Goal: Task Accomplishment & Management: Complete application form

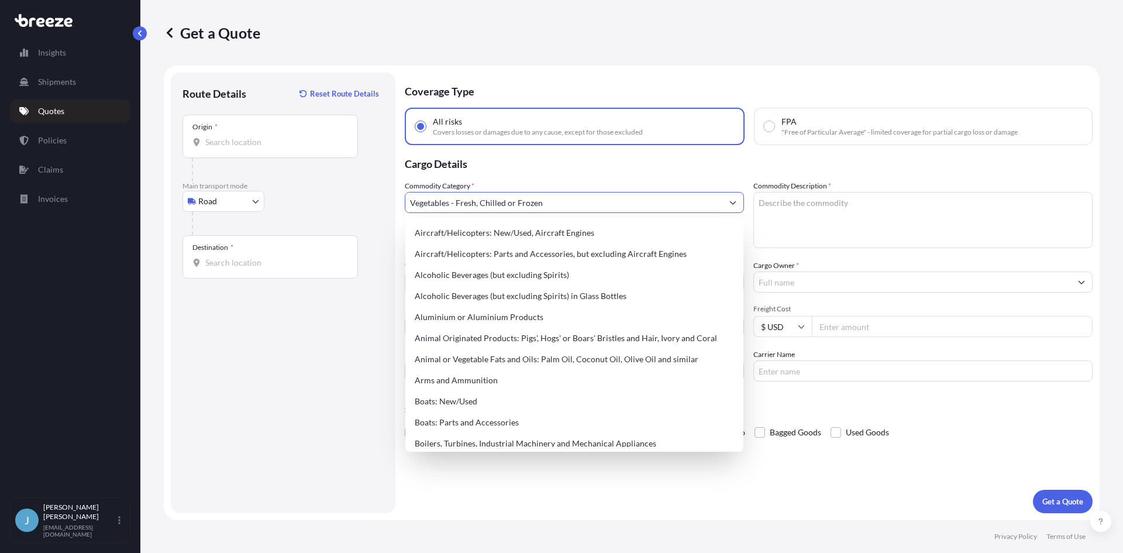
select select "Road"
select select "1"
click at [278, 150] on div "Origin *" at bounding box center [269, 136] width 175 height 43
click at [278, 148] on input "Origin *" at bounding box center [274, 142] width 138 height 12
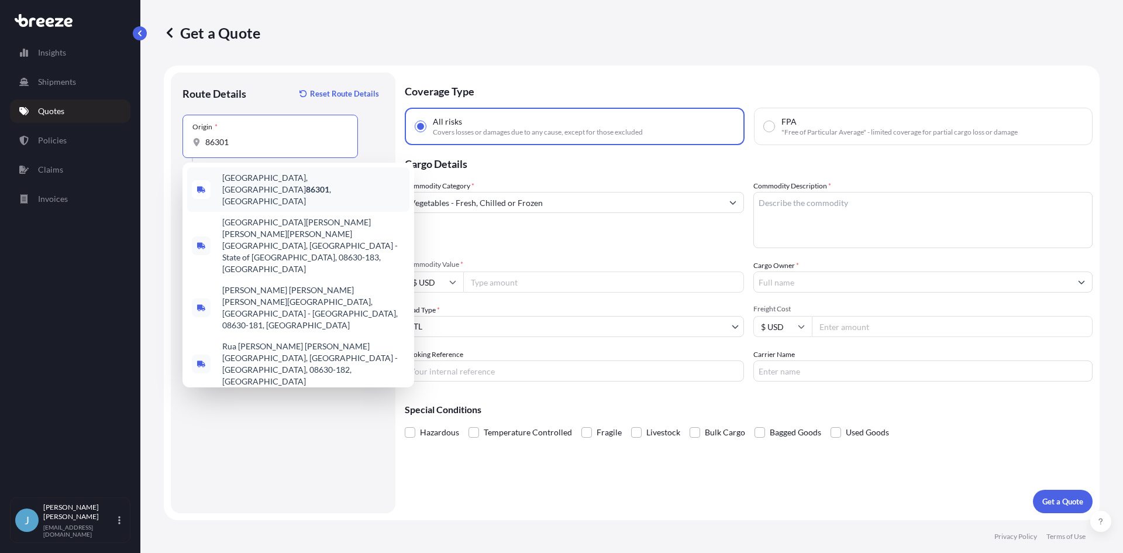
click at [273, 187] on span "[GEOGRAPHIC_DATA]" at bounding box center [313, 189] width 182 height 35
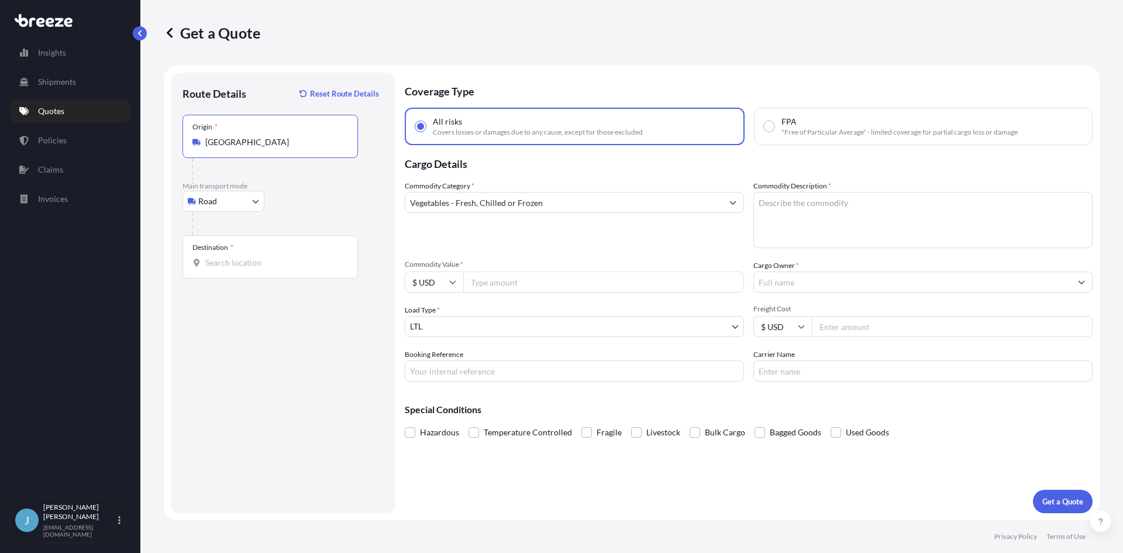
type input "[GEOGRAPHIC_DATA]"
click at [241, 255] on div "Destination *" at bounding box center [269, 256] width 175 height 43
click at [241, 257] on input "Destination *" at bounding box center [274, 263] width 138 height 12
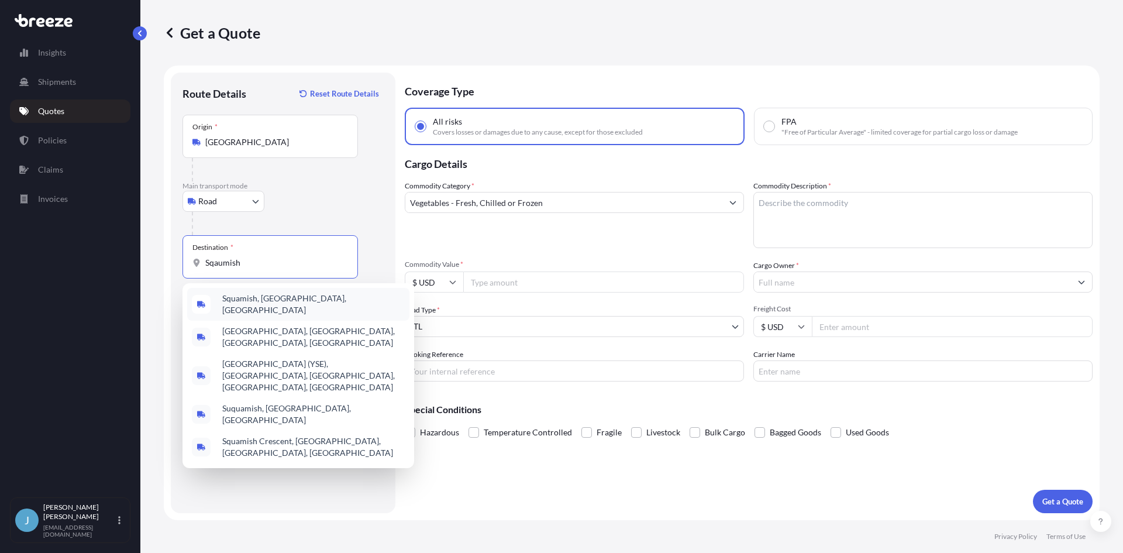
click at [265, 298] on span "Squamish, [GEOGRAPHIC_DATA], [GEOGRAPHIC_DATA]" at bounding box center [313, 303] width 182 height 23
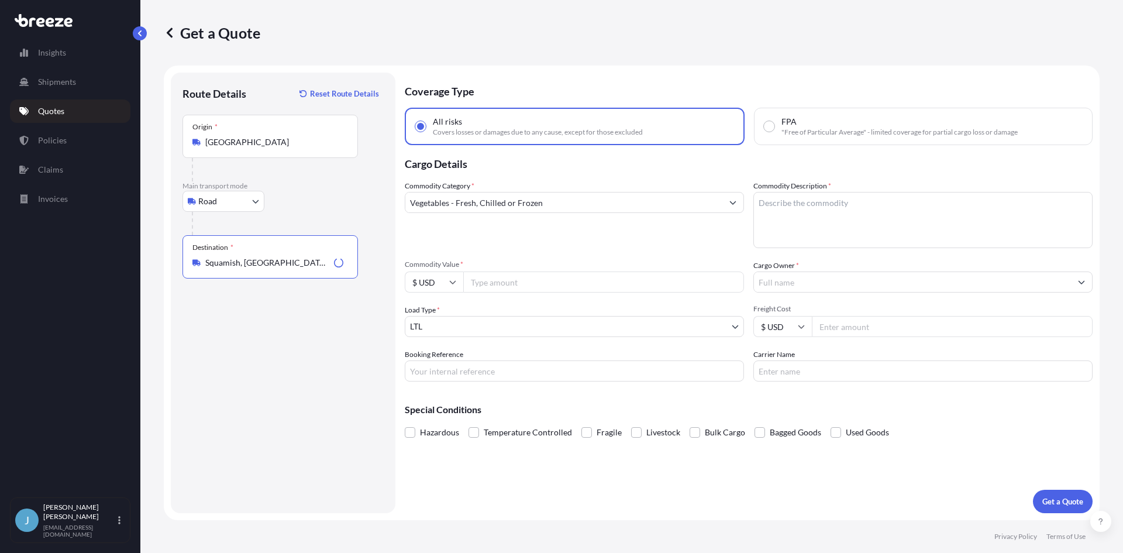
type input "Squamish, [GEOGRAPHIC_DATA], [GEOGRAPHIC_DATA]"
click at [593, 282] on input "Commodity Value *" at bounding box center [603, 281] width 281 height 21
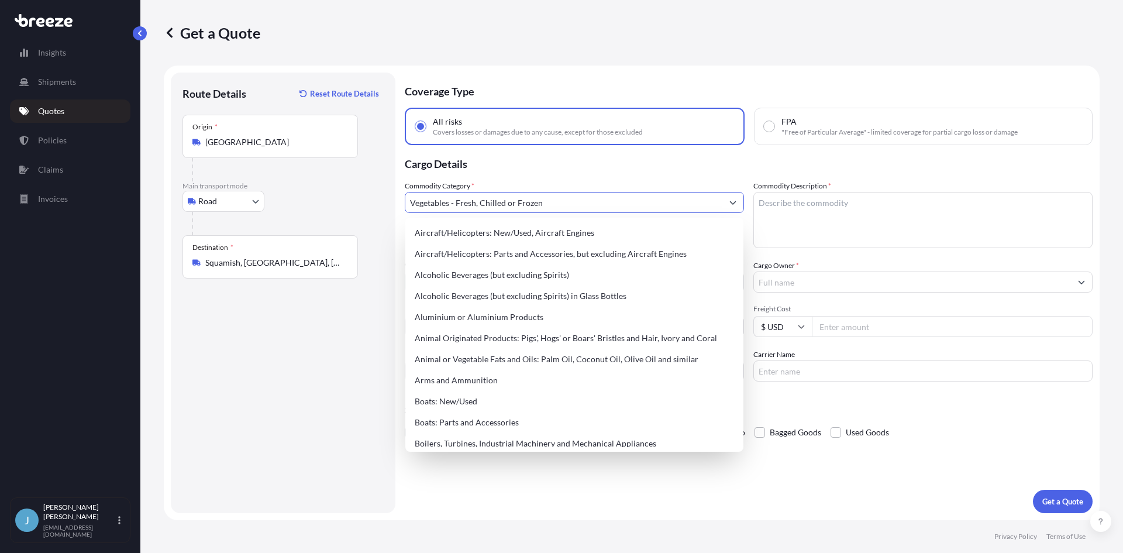
click at [551, 208] on input "Vegetables - Fresh, Chilled or Frozen" at bounding box center [563, 202] width 317 height 21
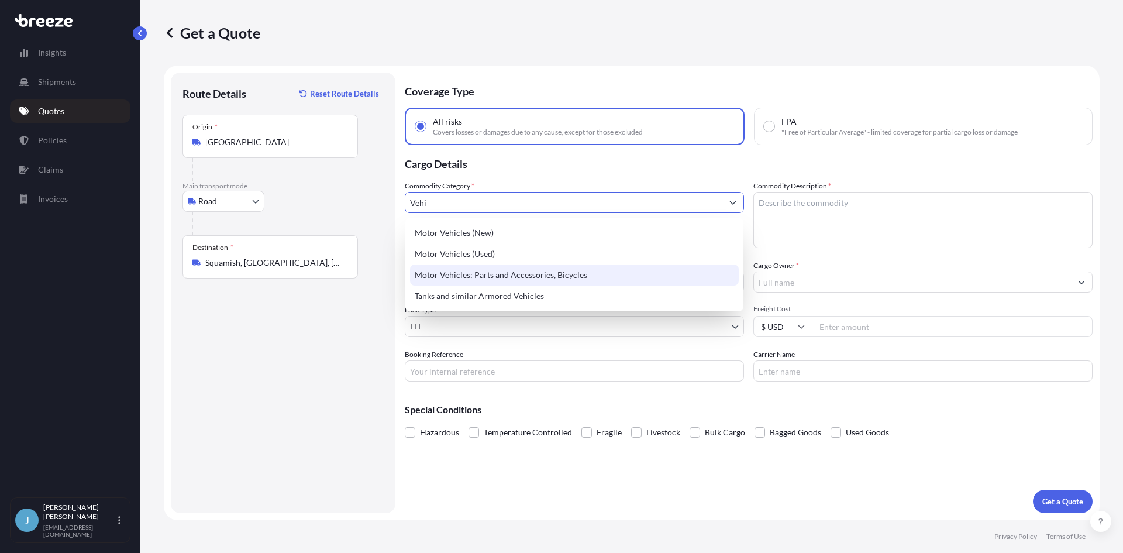
click at [542, 273] on div "Motor Vehicles: Parts and Accessories, Bicycles" at bounding box center [574, 274] width 329 height 21
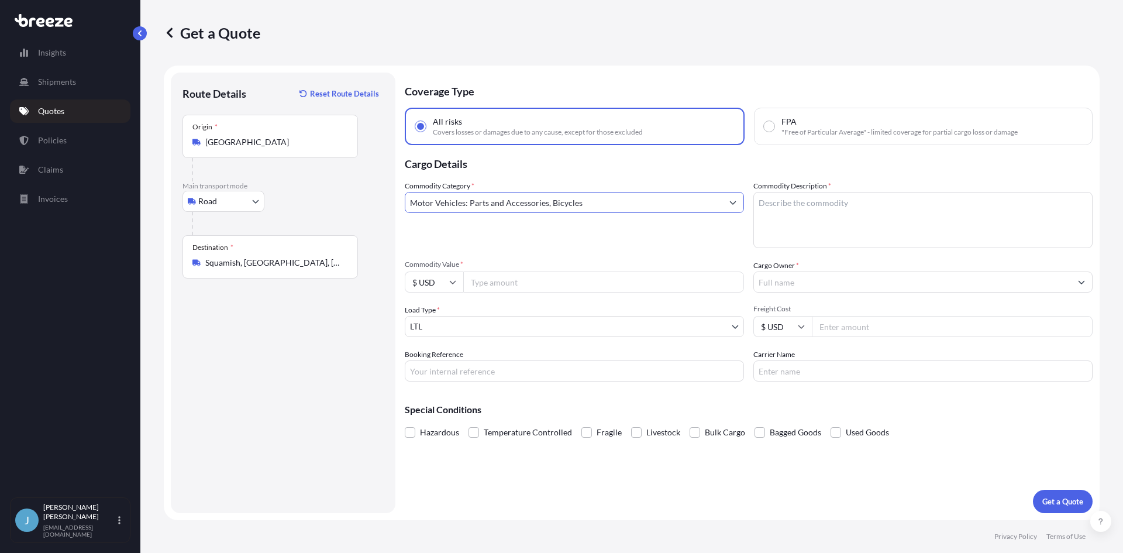
type input "Motor Vehicles: Parts and Accessories, Bicycles"
click at [782, 223] on textarea "Commodity Description *" at bounding box center [922, 220] width 339 height 56
click at [939, 220] on textarea "Commodity Description *" at bounding box center [922, 220] width 339 height 56
paste textarea "Overland vehicle and RV Windows and doors."
type textarea "Overland vehicle and RV Windows and doors."
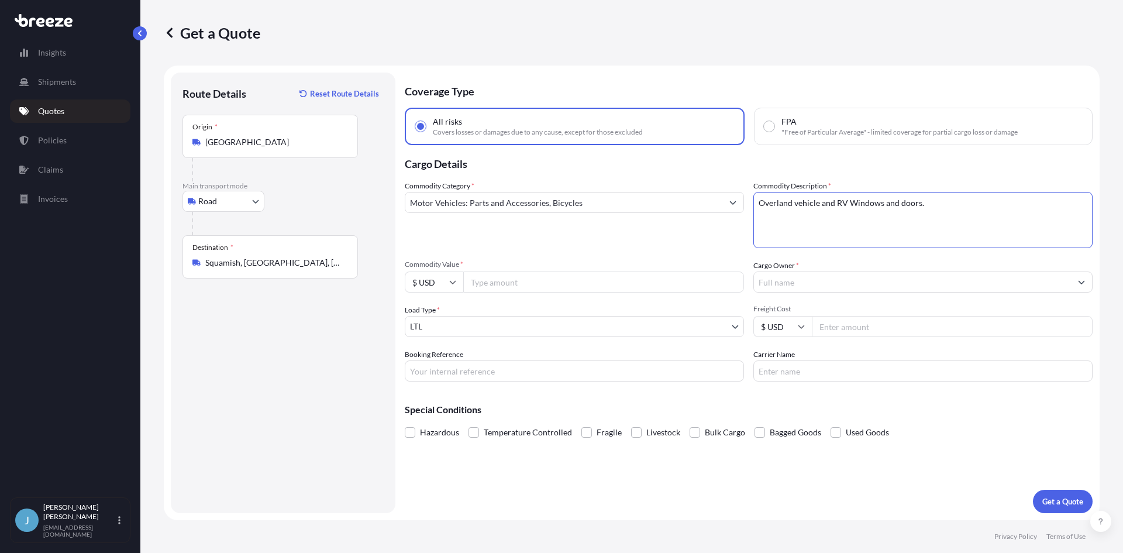
click at [722, 282] on input "Commodity Value *" at bounding box center [603, 281] width 281 height 21
type input "6776"
click at [832, 274] on input "Cargo Owner *" at bounding box center [912, 281] width 317 height 21
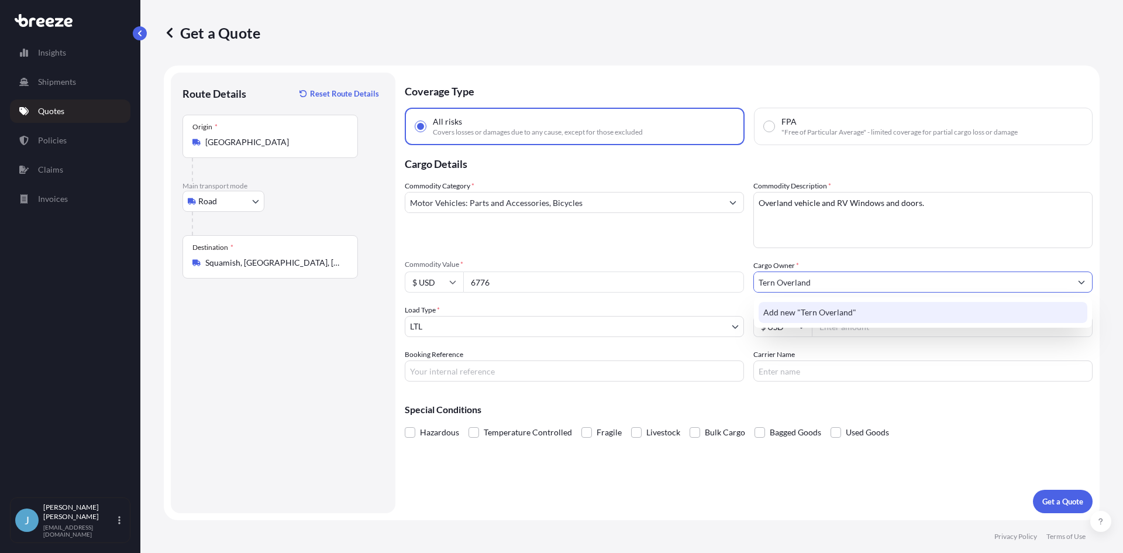
type input "Tern Overland"
click at [673, 373] on input "Booking Reference" at bounding box center [574, 370] width 339 height 21
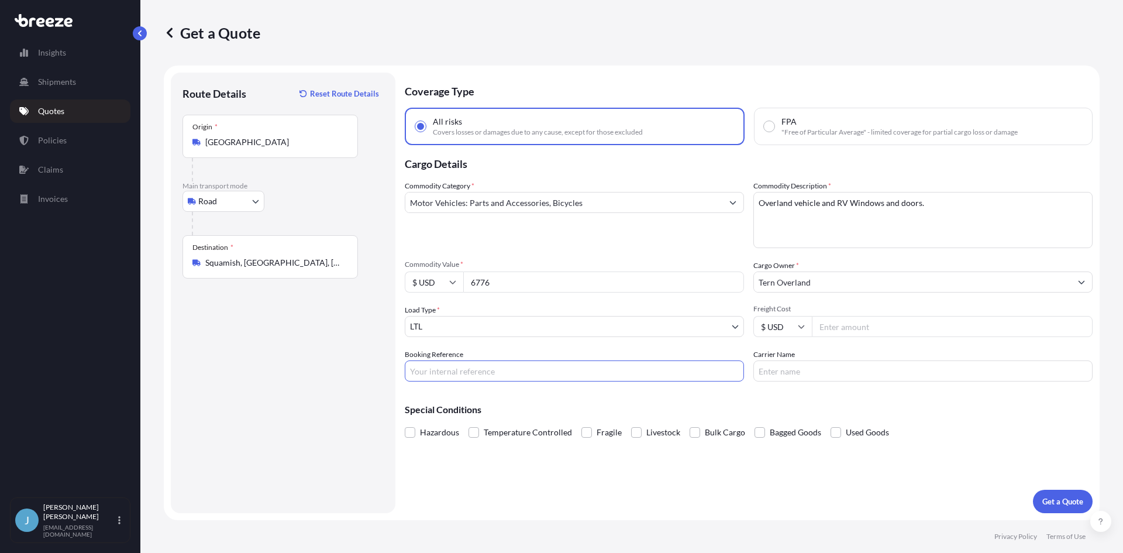
click at [884, 331] on input "Freight Cost" at bounding box center [952, 326] width 281 height 21
type input "477.24"
click at [559, 374] on input "Booking Reference" at bounding box center [574, 370] width 339 height 21
click at [1052, 504] on p "Get a Quote" at bounding box center [1062, 501] width 41 height 12
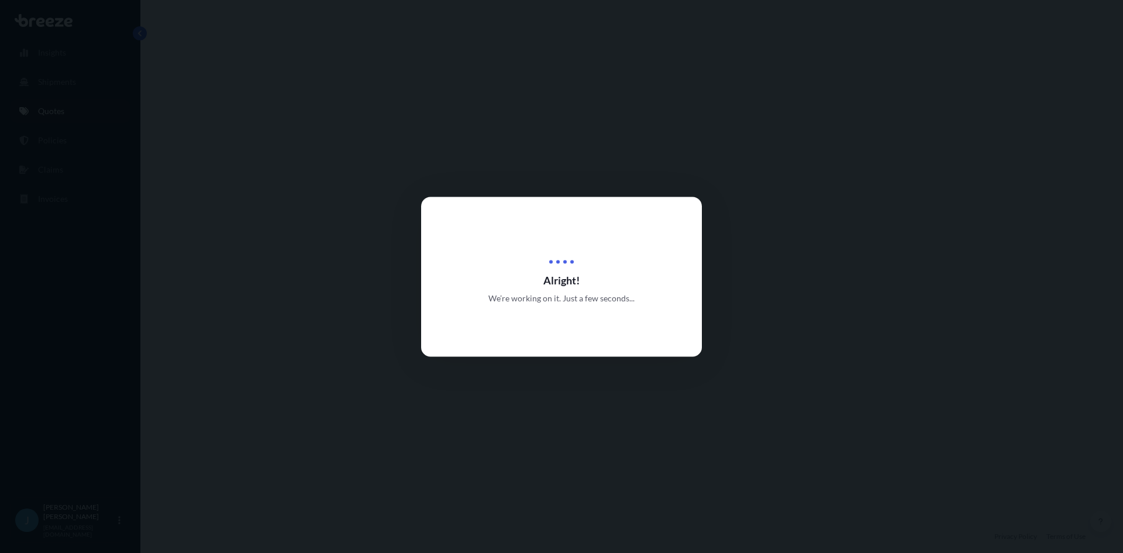
select select "Road"
select select "1"
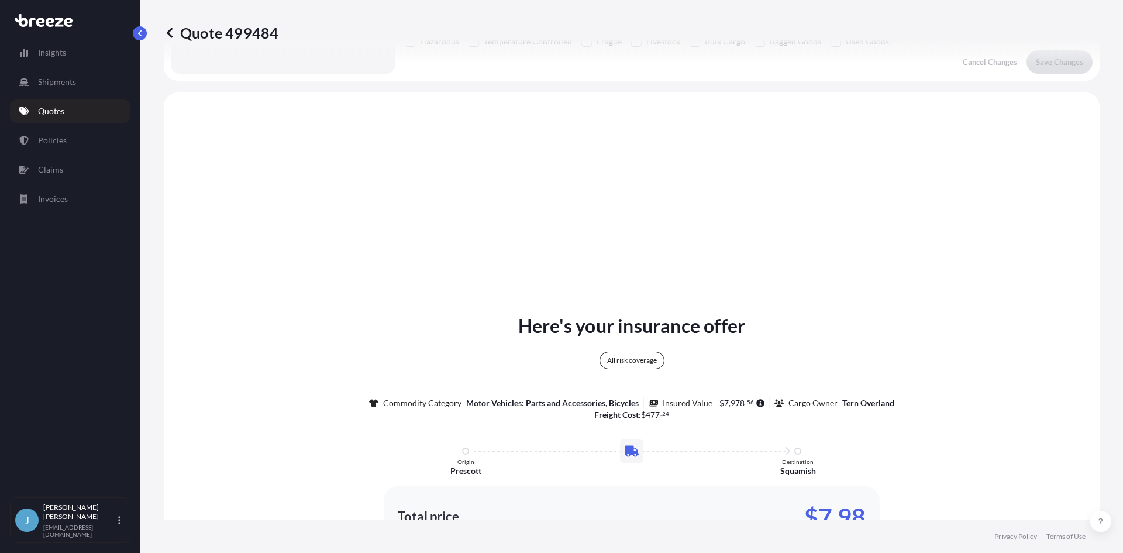
scroll to position [425, 0]
